Goal: Information Seeking & Learning: Learn about a topic

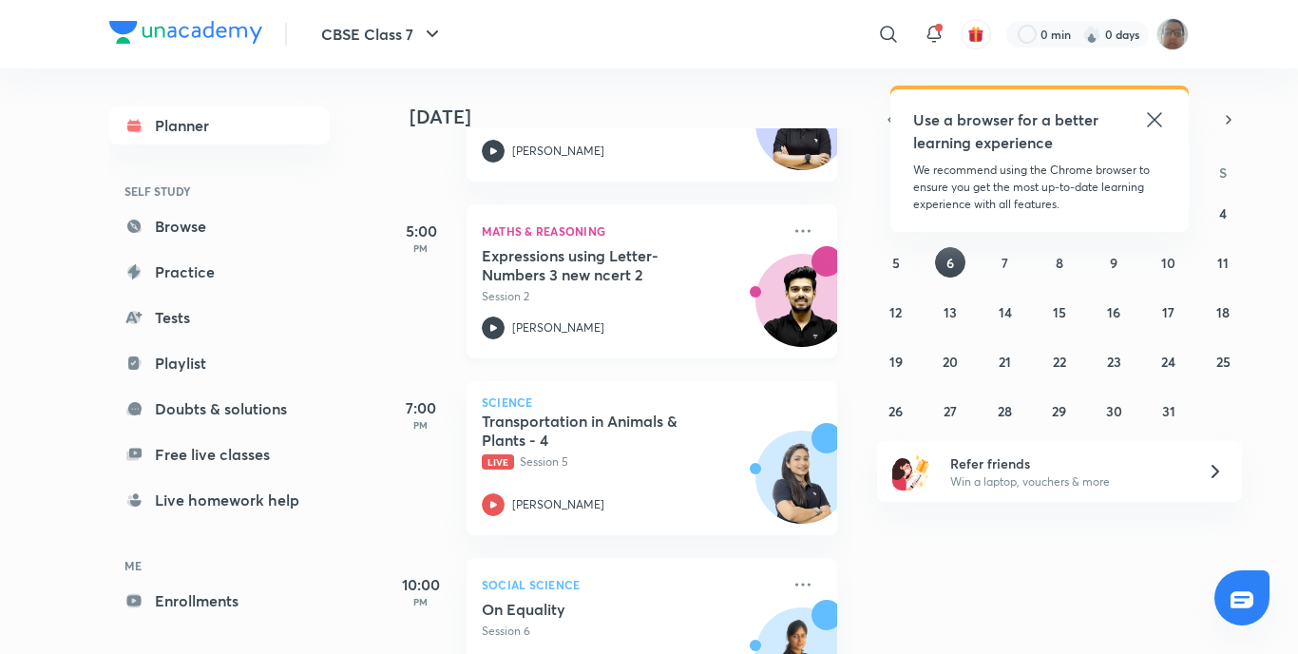
scroll to position [570, 0]
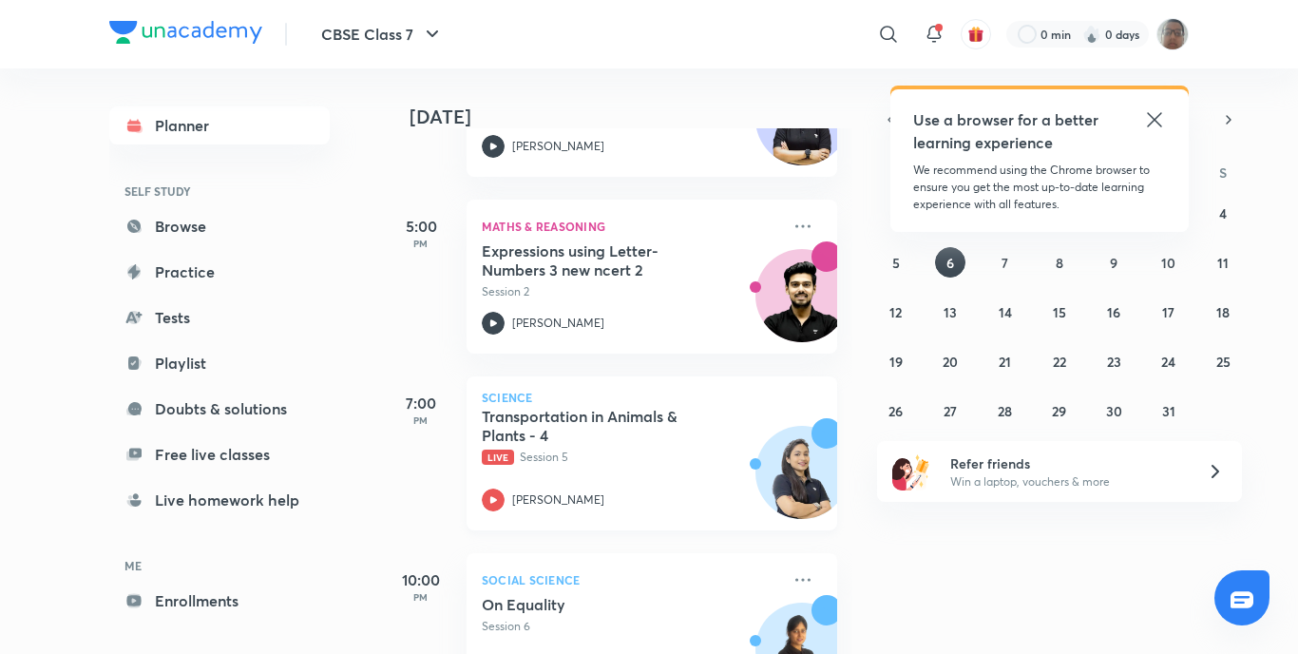
click at [500, 497] on icon at bounding box center [493, 500] width 23 height 23
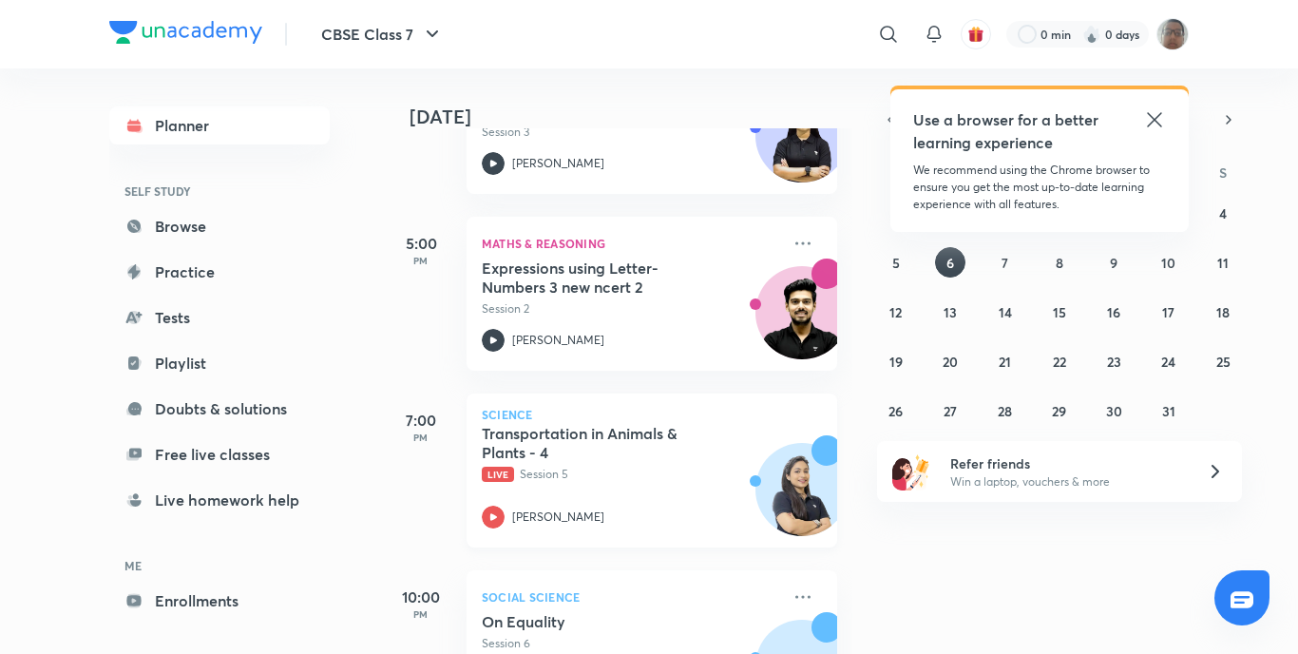
scroll to position [653, 0]
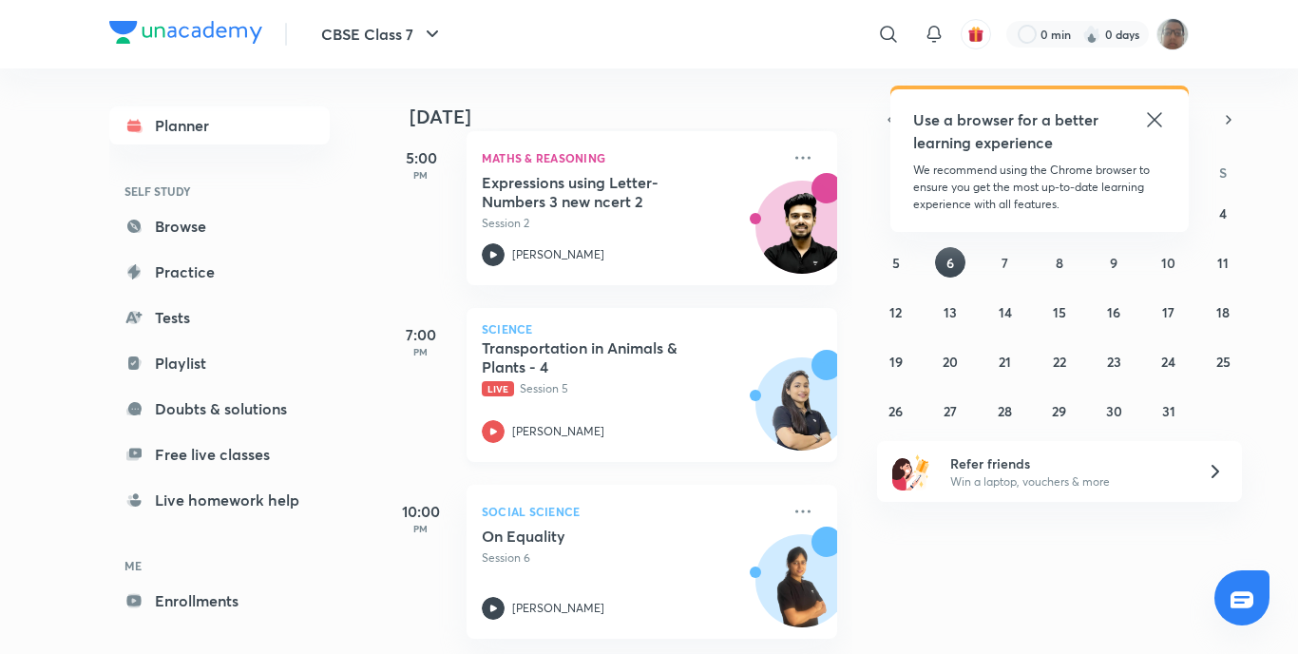
click at [476, 421] on div "Science Transportation in Animals & Plants - 4 Live Session 5 Diksha Bhuwalka" at bounding box center [652, 385] width 371 height 154
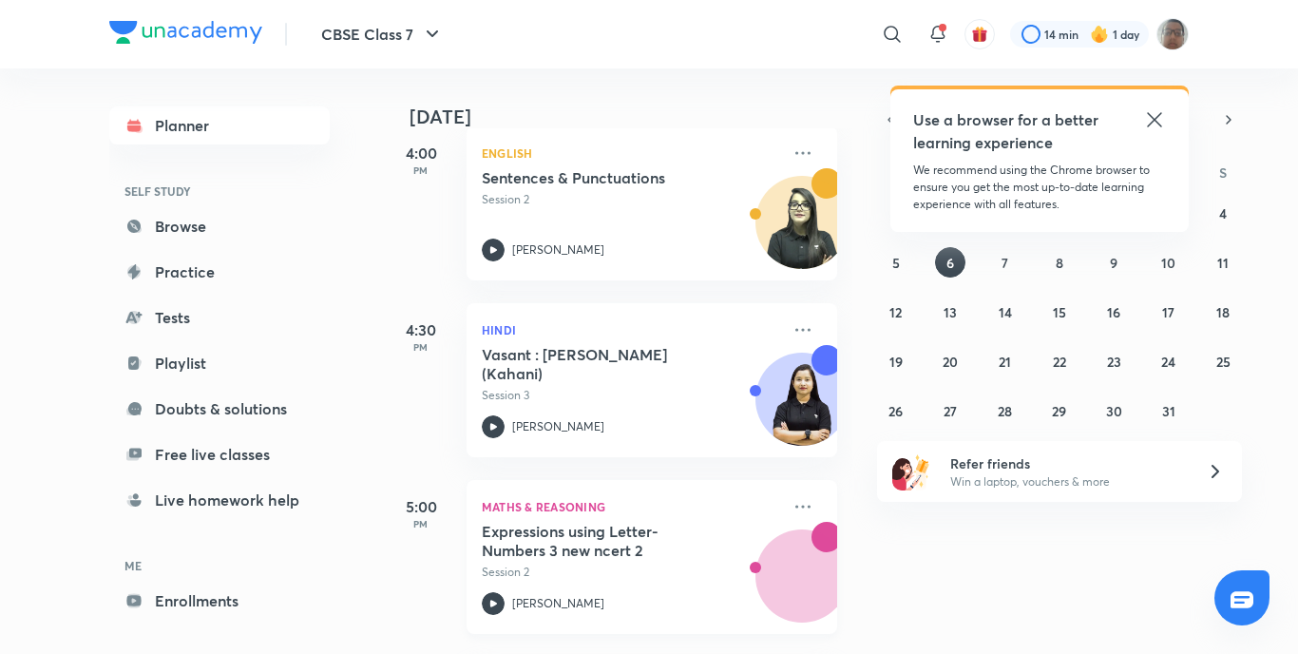
scroll to position [475, 0]
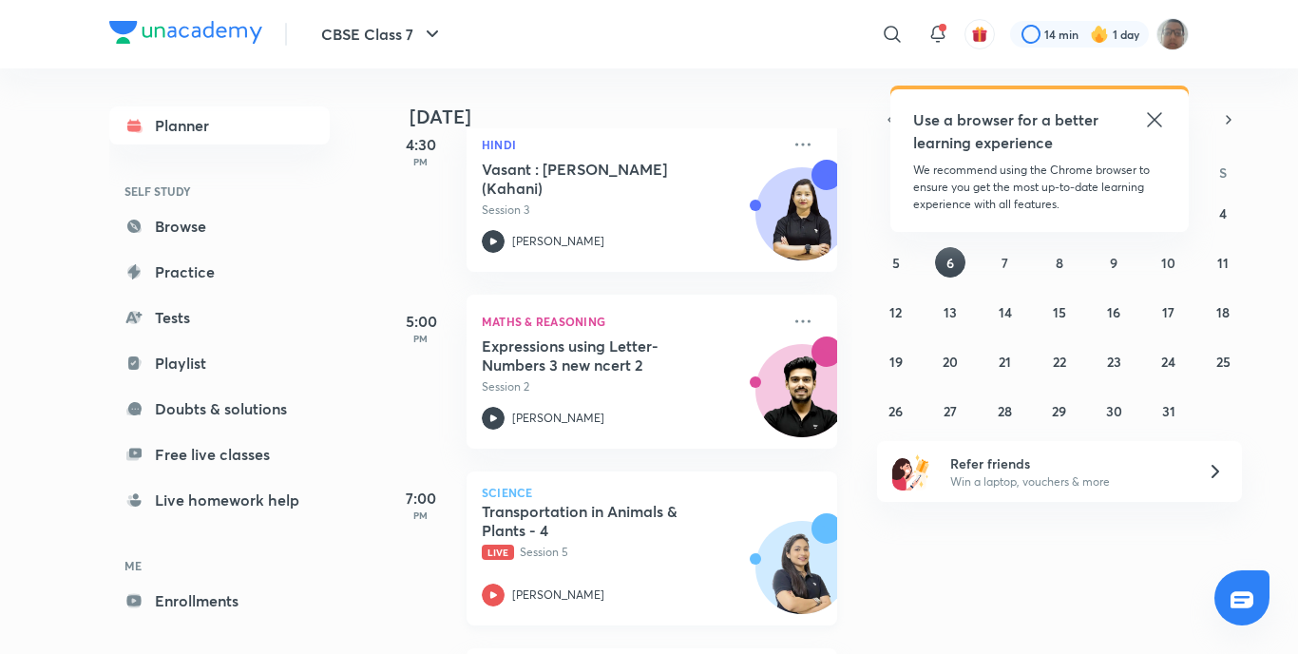
click at [496, 566] on div "Transportation in Animals & Plants - 4 Live Session 5 [PERSON_NAME][GEOGRAPHIC_…" at bounding box center [631, 554] width 298 height 105
click at [498, 594] on icon at bounding box center [493, 595] width 23 height 23
